Goal: Information Seeking & Learning: Learn about a topic

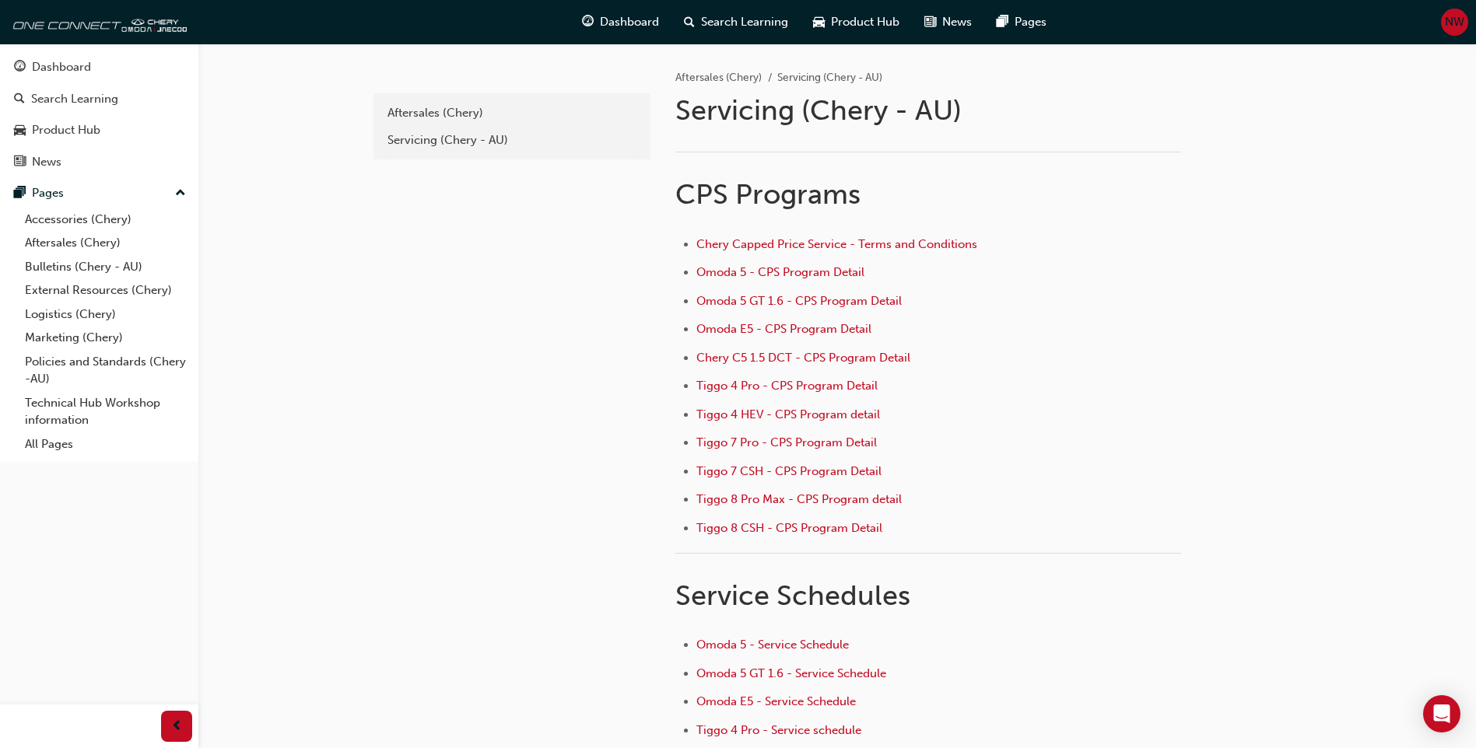
click at [463, 483] on div "e6c2693e-bd68-4b6f-9019-2b26792c3ad4 Aftersales (Chery) Servicing (Chery - AU)" at bounding box center [510, 453] width 280 height 819
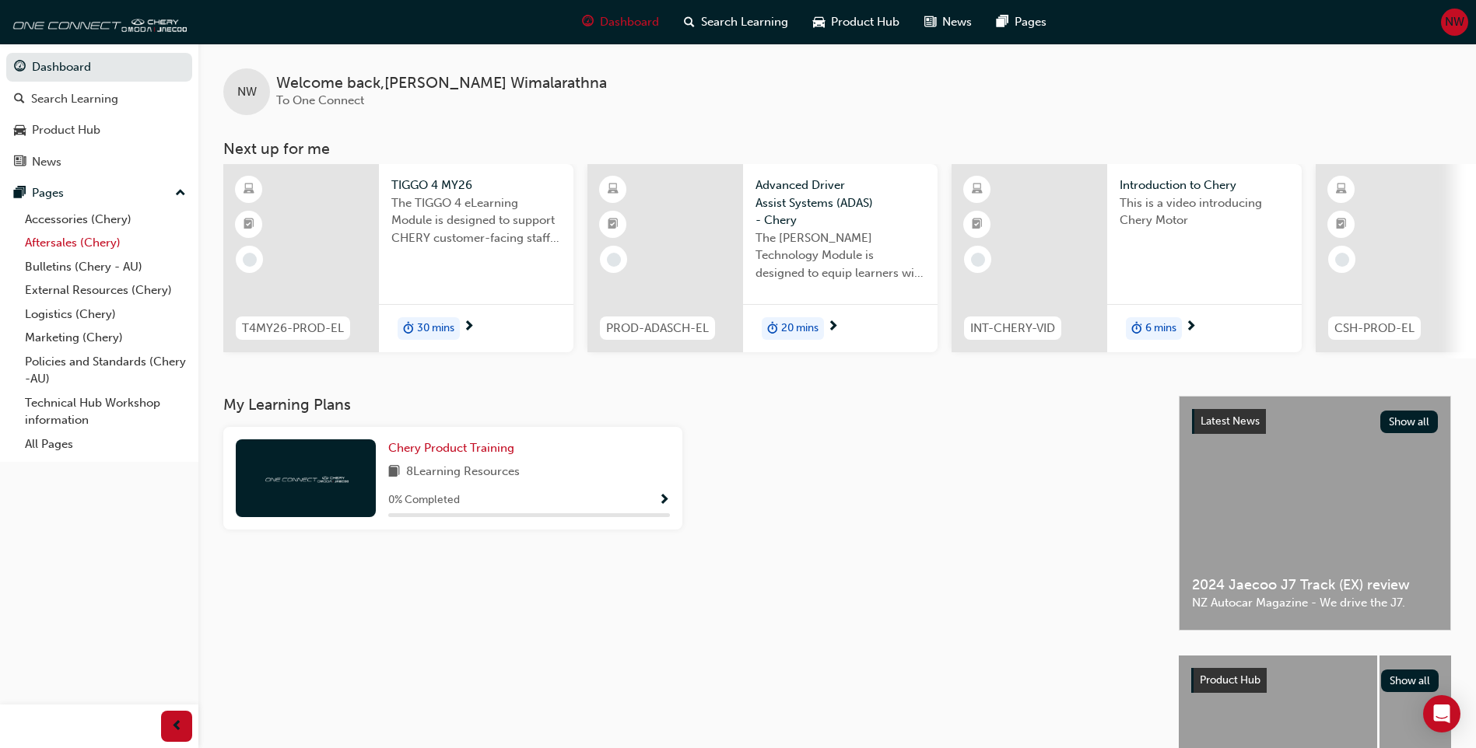
click at [100, 246] on link "Aftersales (Chery)" at bounding box center [106, 243] width 174 height 24
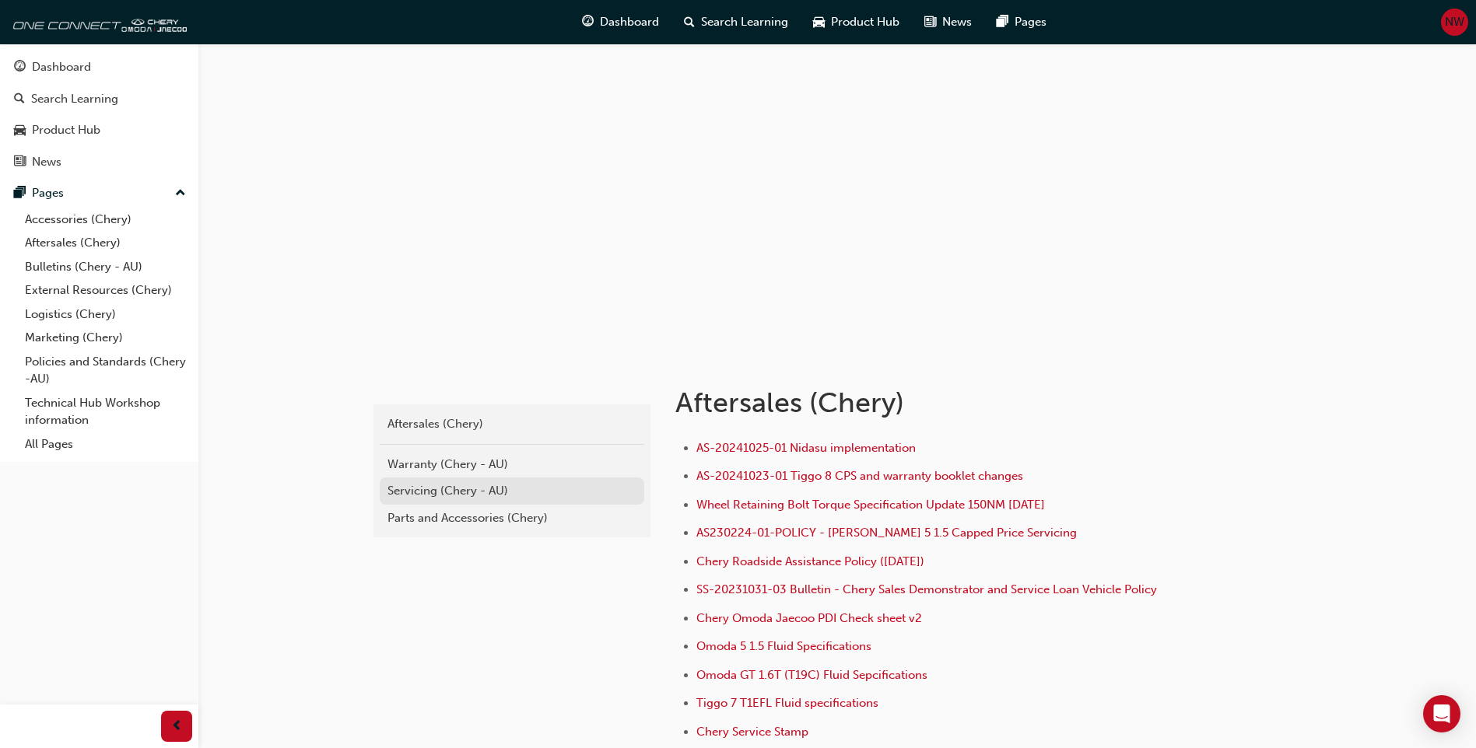
click at [498, 492] on div "Servicing (Chery - AU)" at bounding box center [511, 491] width 249 height 18
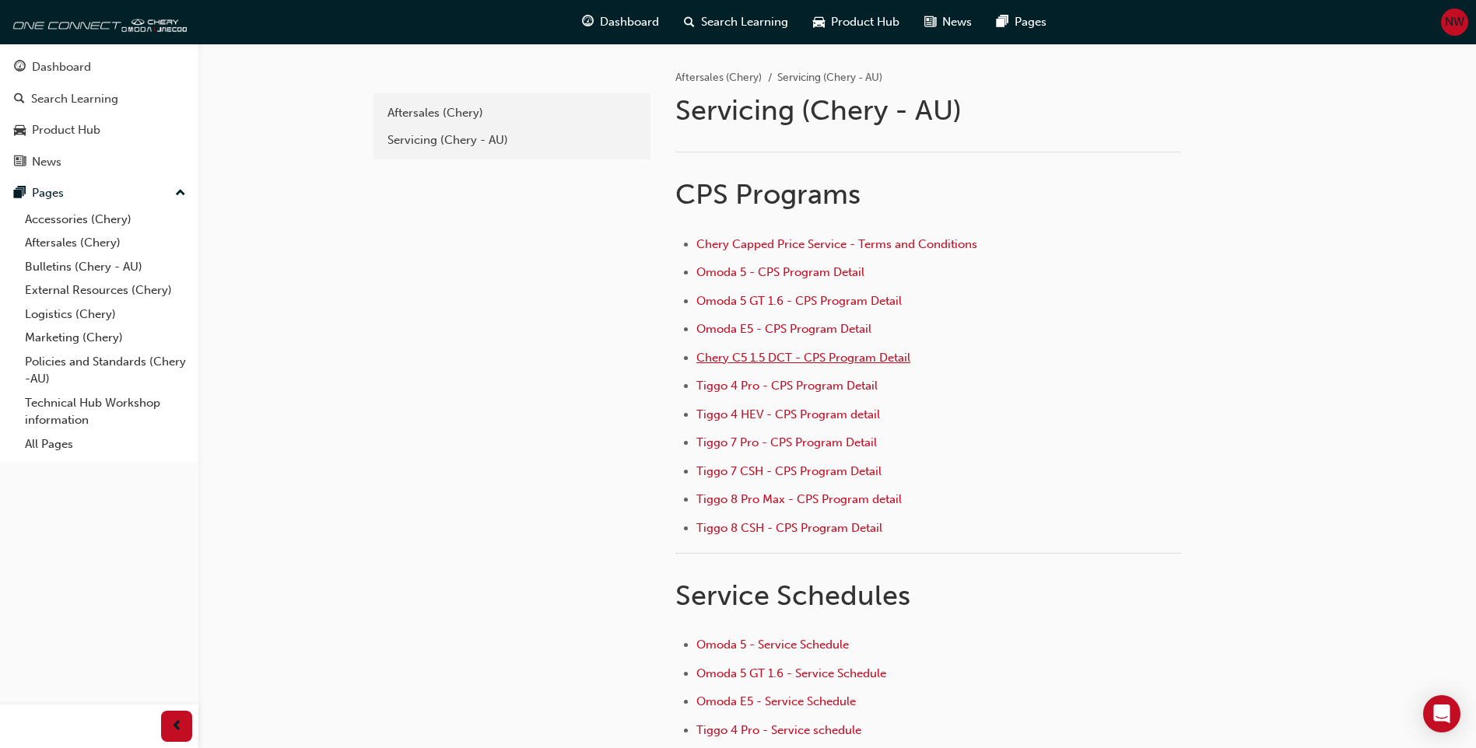
click at [797, 357] on span "Chery C5 1.5 DCT - CPS Program Detail" at bounding box center [803, 358] width 214 height 14
